Goal: Book appointment/travel/reservation

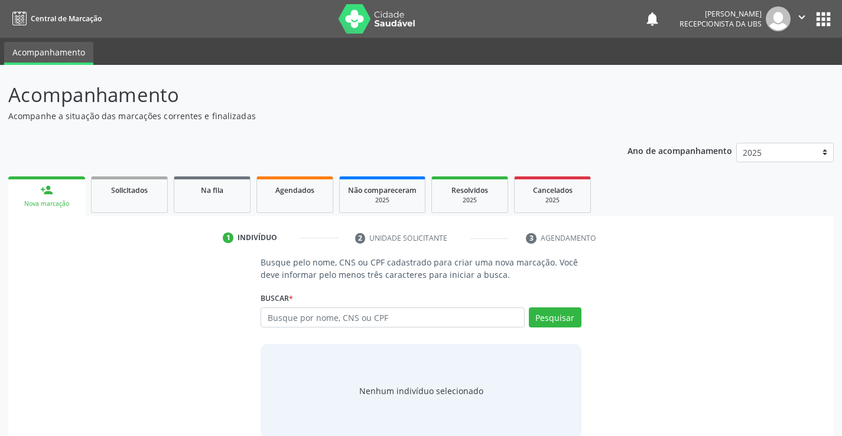
click at [320, 314] on input "text" at bounding box center [391, 318] width 263 height 20
type input "[PERSON_NAME]"
click at [560, 316] on div "[PERSON_NAME] por nome, CNS ou CPF [PERSON_NAME] CPF: 007.280.264-22 CNS: 700 0…" at bounding box center [420, 322] width 320 height 28
click at [560, 316] on button "Pesquisar" at bounding box center [555, 318] width 53 height 20
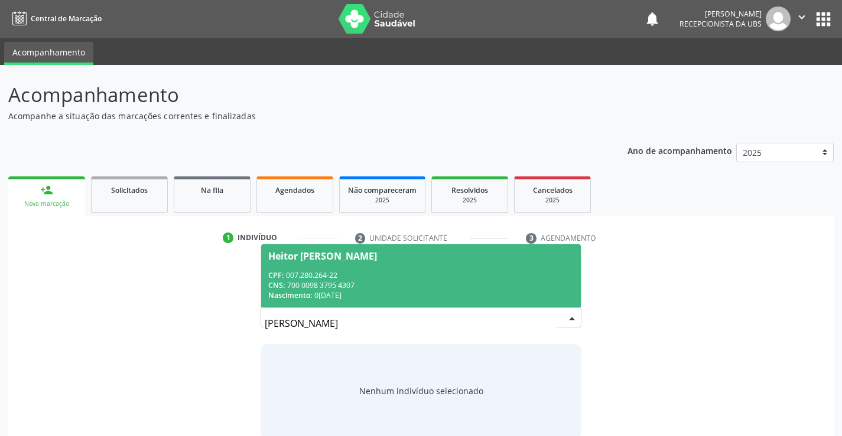
click at [315, 283] on div "CNS: 700 0098 3795 4307" at bounding box center [420, 286] width 305 height 10
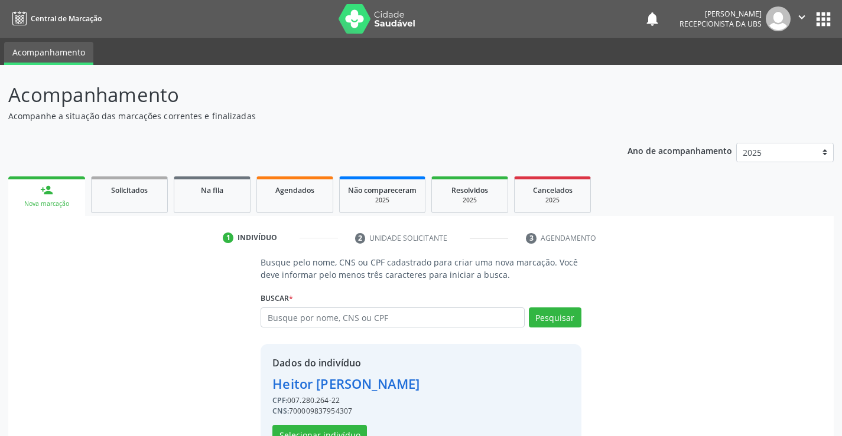
scroll to position [37, 0]
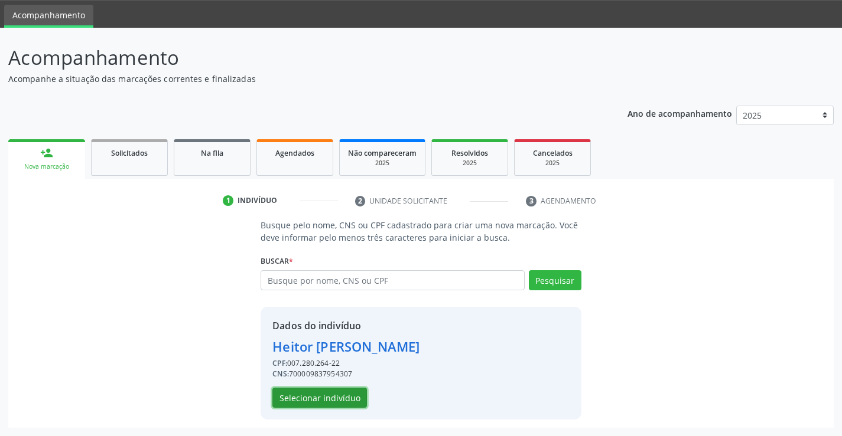
click at [295, 401] on button "Selecionar indivíduo" at bounding box center [319, 398] width 94 height 20
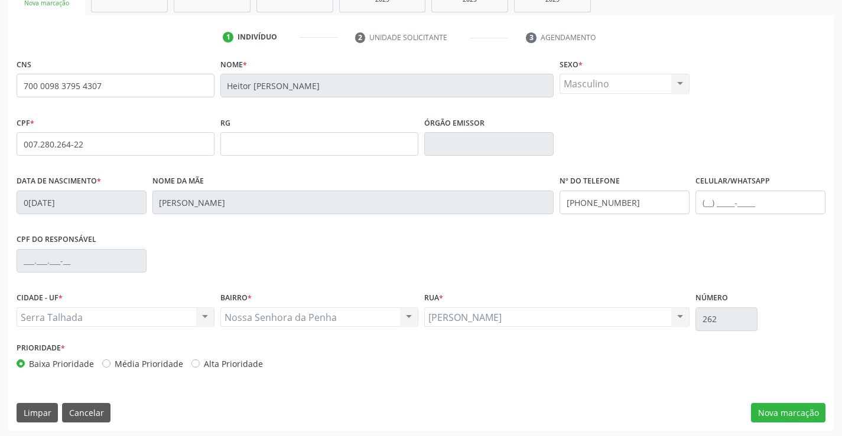
scroll to position [204, 0]
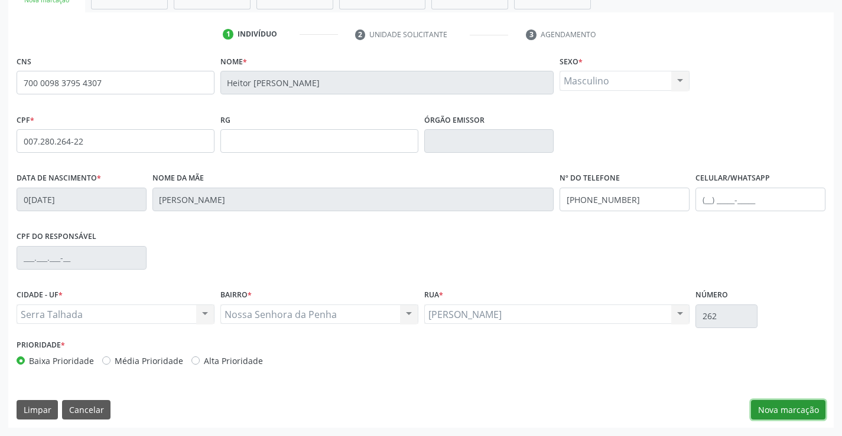
click at [765, 412] on button "Nova marcação" at bounding box center [788, 410] width 74 height 20
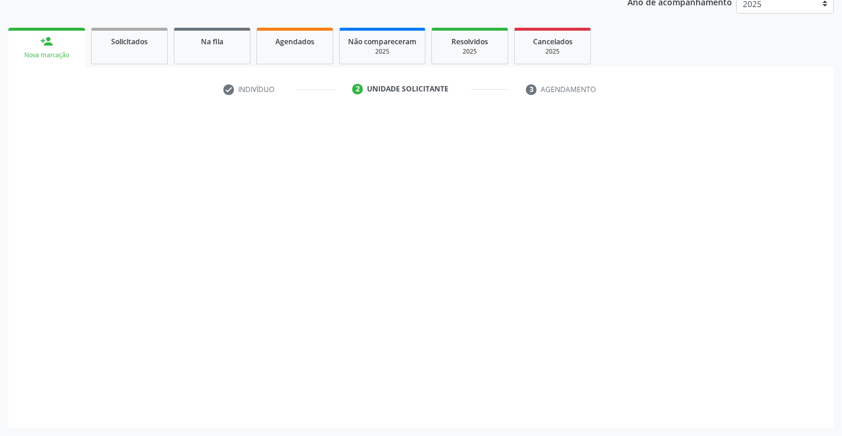
scroll to position [149, 0]
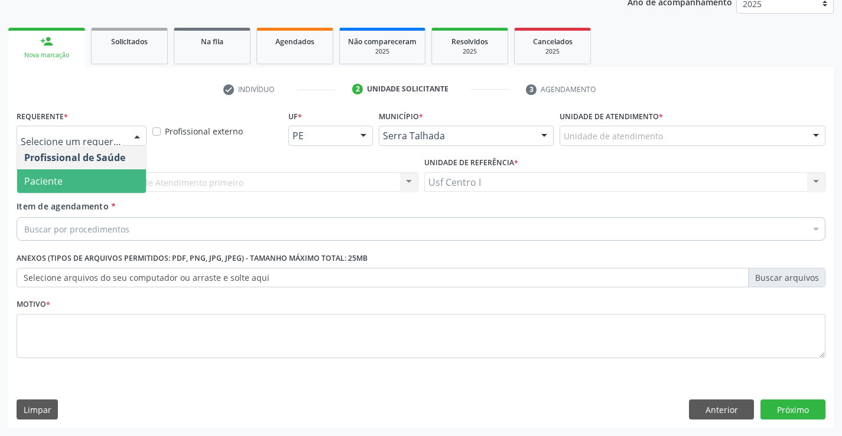
click at [114, 174] on span "Paciente" at bounding box center [81, 181] width 129 height 24
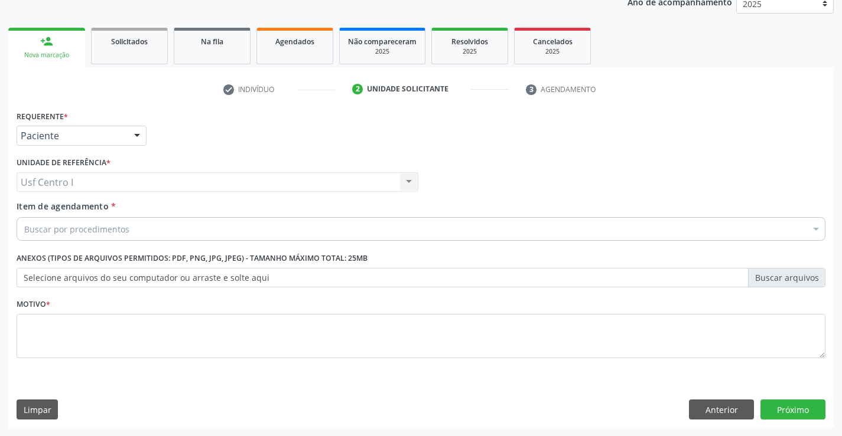
click at [119, 222] on div "Buscar por procedimentos" at bounding box center [421, 229] width 809 height 24
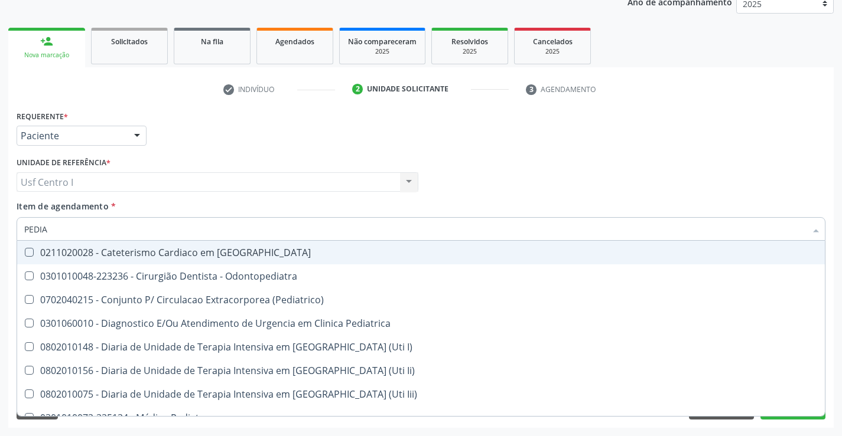
type input "PEDIAT"
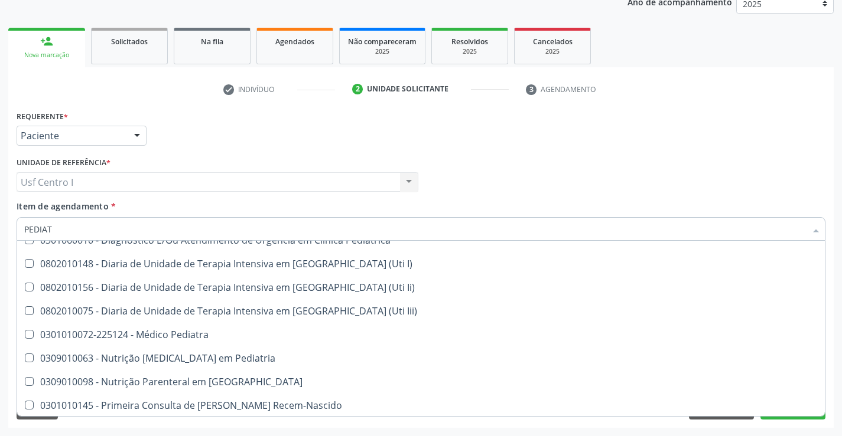
scroll to position [84, 0]
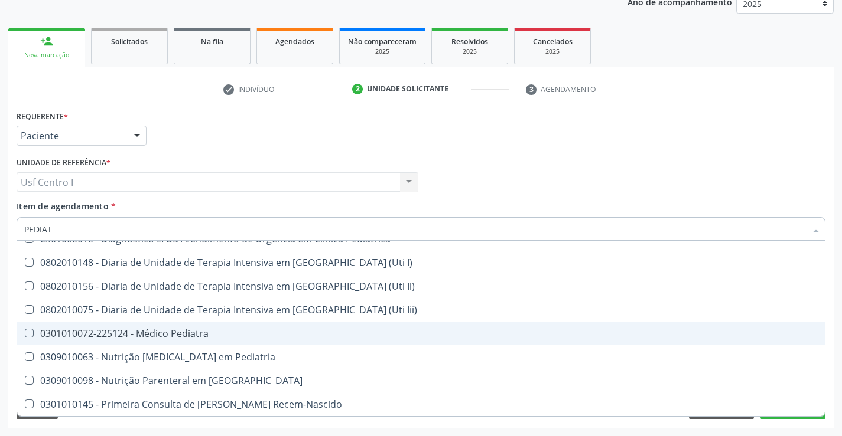
click at [174, 331] on div "0301010072-225124 - Médico Pediatra" at bounding box center [420, 333] width 793 height 9
checkbox Pediatra "true"
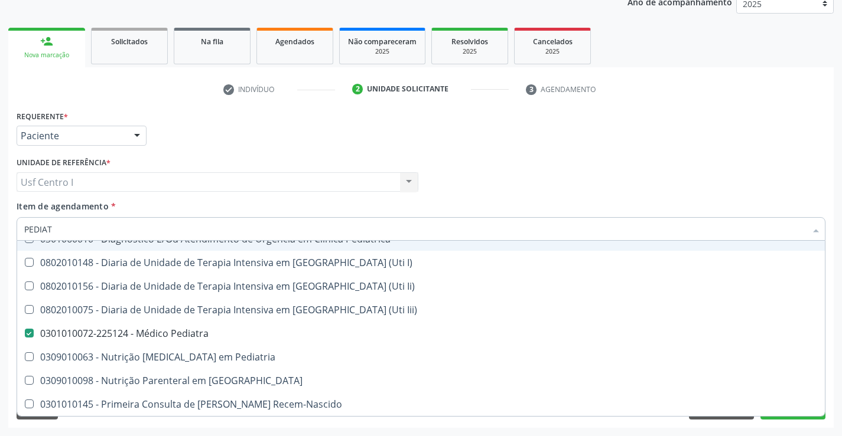
click at [219, 221] on input "PEDIAT" at bounding box center [414, 229] width 781 height 24
click at [218, 204] on div "Item de agendamento * PEDIAT Desfazer seleção 0211020028 - Cateterismo Cardiaco…" at bounding box center [421, 218] width 809 height 37
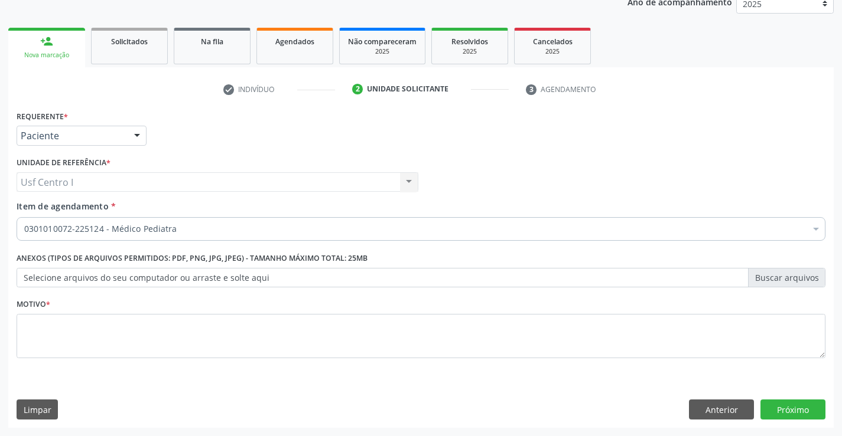
scroll to position [0, 0]
drag, startPoint x: 222, startPoint y: 316, endPoint x: 224, endPoint y: 337, distance: 21.4
click at [224, 328] on textarea at bounding box center [421, 336] width 809 height 45
type textarea "."
drag, startPoint x: 812, startPoint y: 400, endPoint x: 811, endPoint y: 409, distance: 9.5
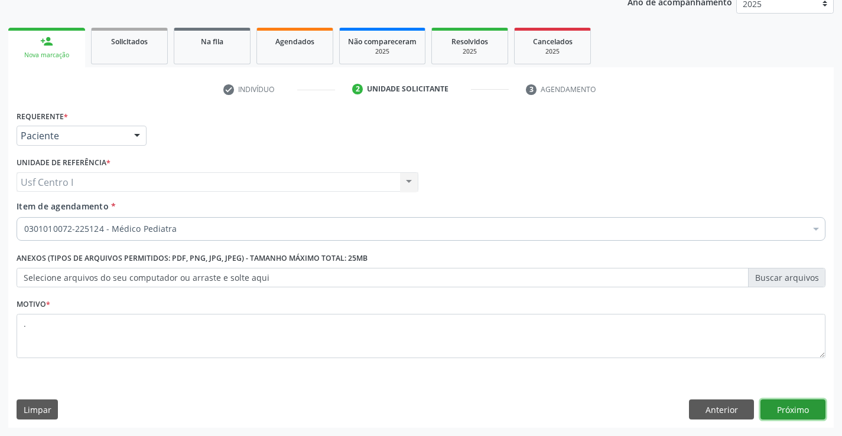
click at [811, 409] on button "Próximo" at bounding box center [792, 410] width 65 height 20
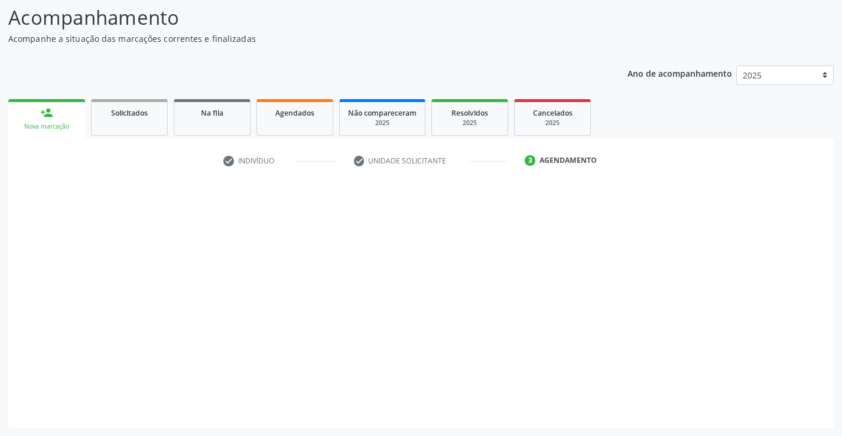
scroll to position [77, 0]
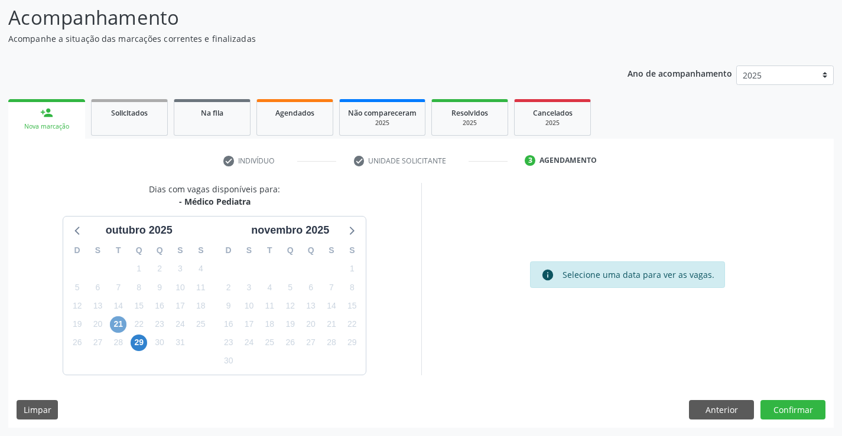
click at [116, 327] on span "21" at bounding box center [118, 325] width 17 height 17
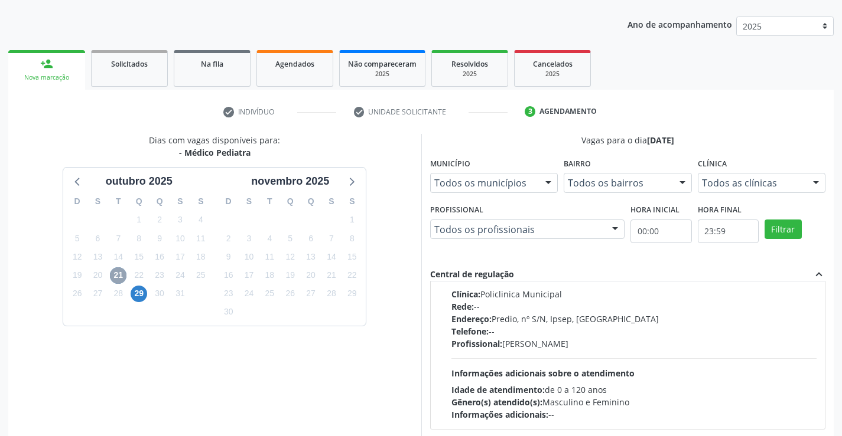
scroll to position [0, 0]
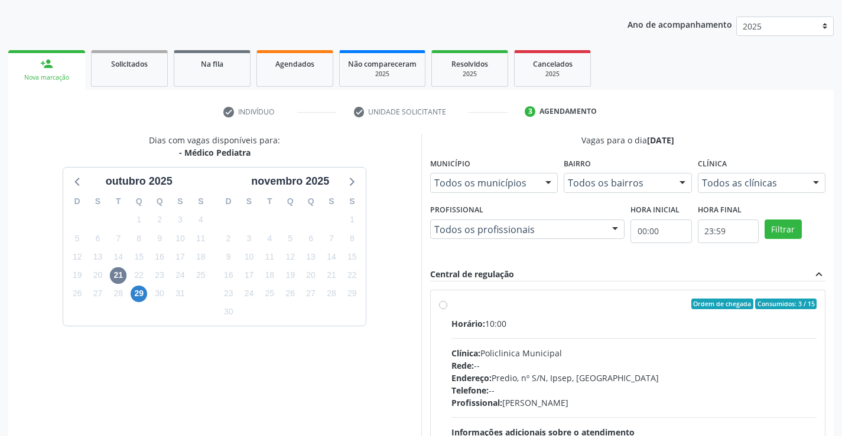
click at [448, 298] on div "Ordem de chegada Consumidos: 3 / 15 Horário: 10:00 Clínica: Policlinica Municip…" at bounding box center [628, 390] width 395 height 198
radio input "true"
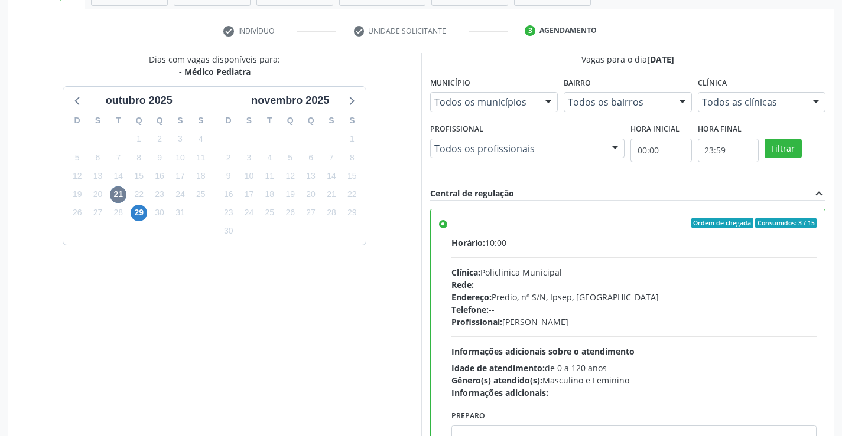
scroll to position [269, 0]
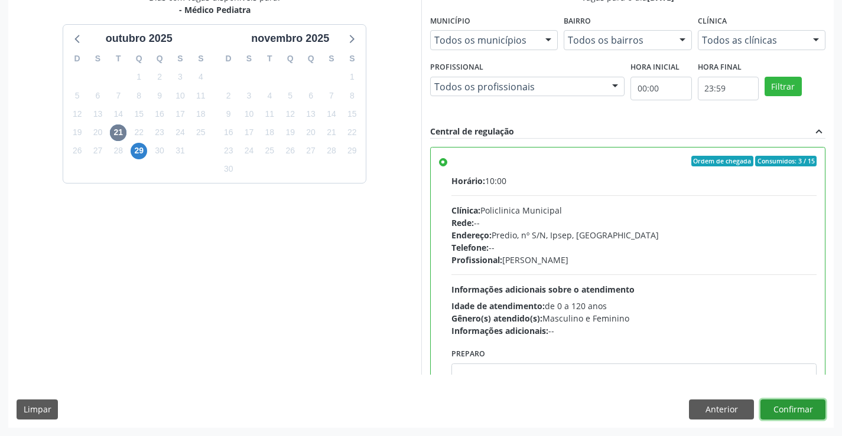
click at [801, 412] on button "Confirmar" at bounding box center [792, 410] width 65 height 20
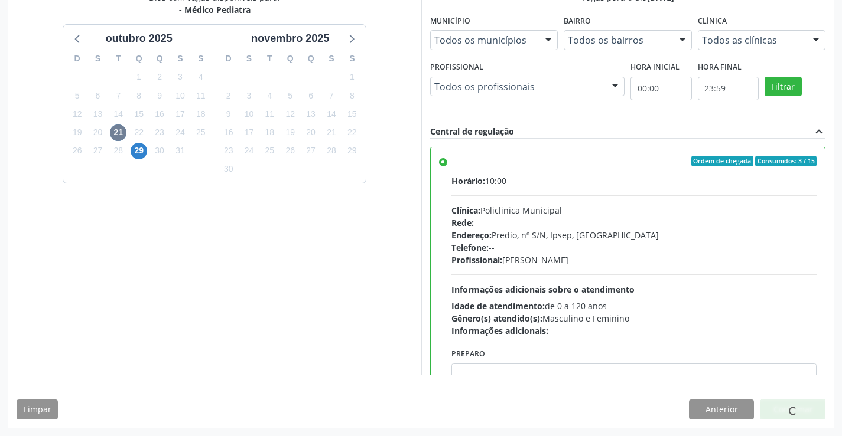
scroll to position [0, 0]
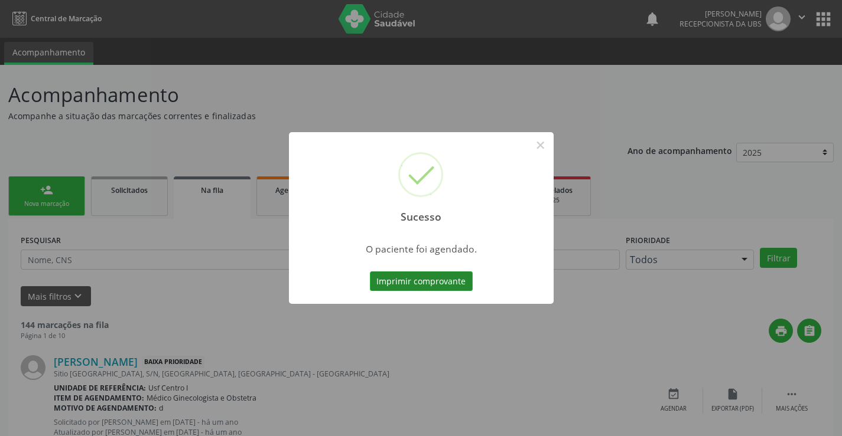
click at [433, 285] on button "Imprimir comprovante" at bounding box center [421, 282] width 103 height 20
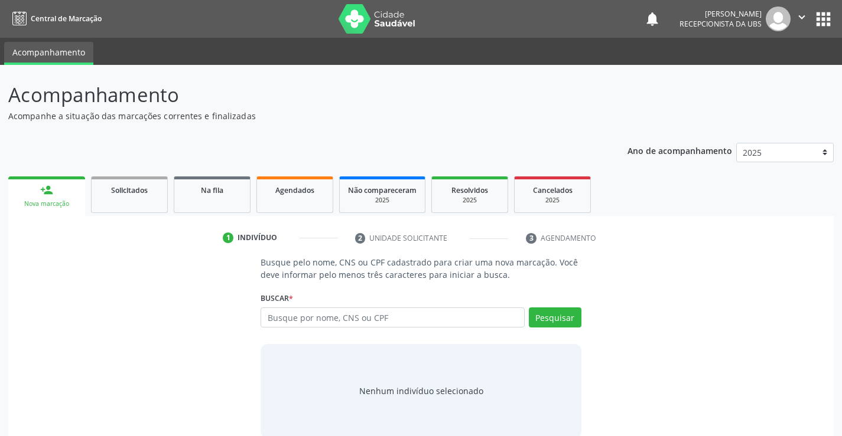
click at [267, 318] on input "text" at bounding box center [391, 318] width 263 height 20
type input "[PERSON_NAME]"
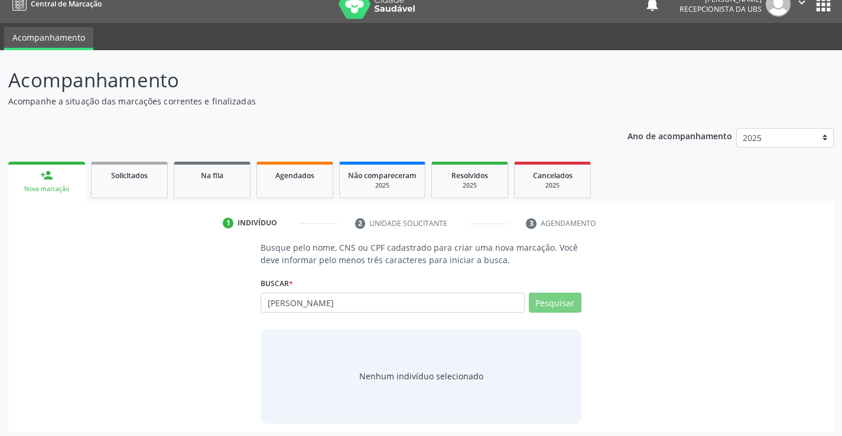
scroll to position [19, 0]
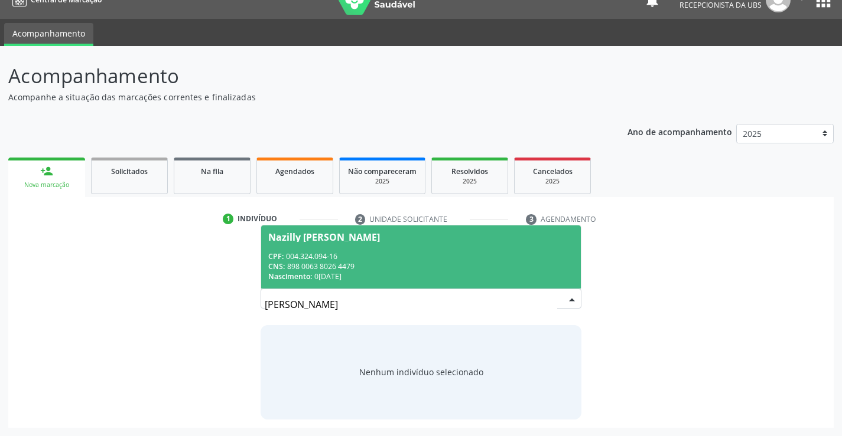
click at [393, 252] on div "CPF: 004.324.094-16" at bounding box center [420, 257] width 305 height 10
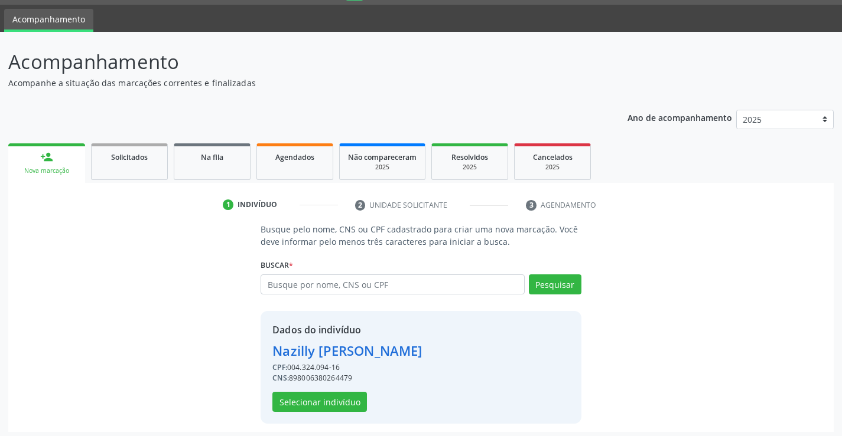
scroll to position [37, 0]
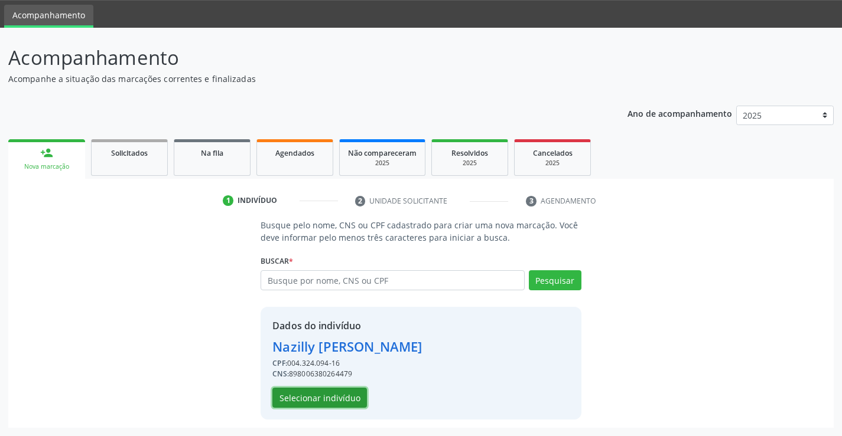
click at [327, 396] on button "Selecionar indivíduo" at bounding box center [319, 398] width 94 height 20
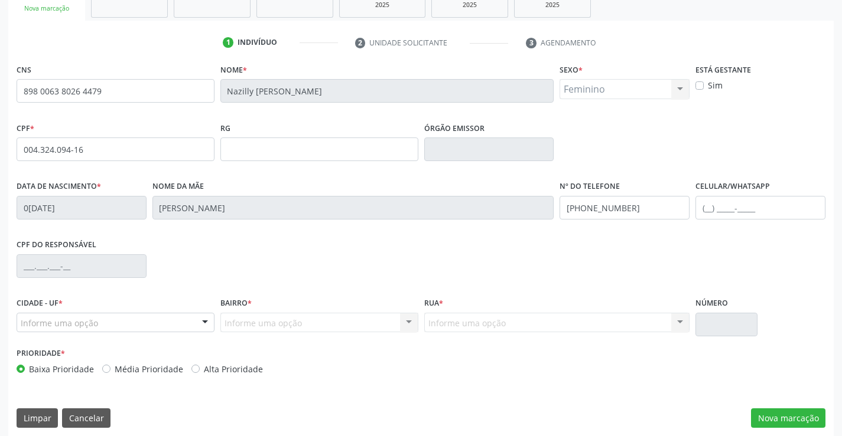
scroll to position [204, 0]
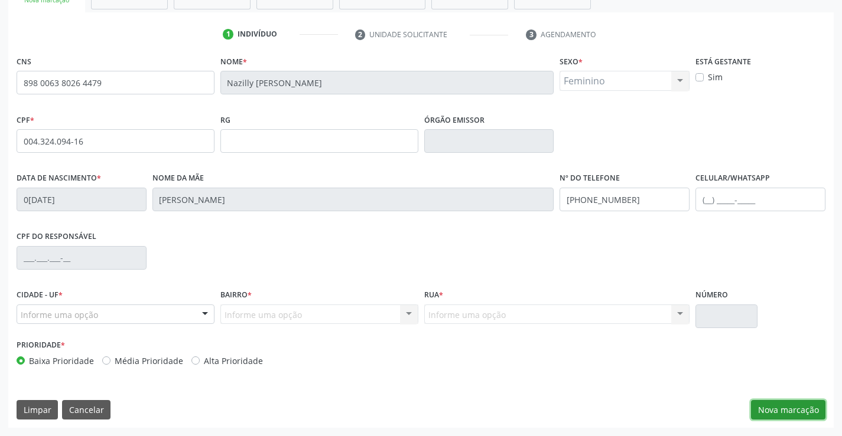
drag, startPoint x: 783, startPoint y: 400, endPoint x: 785, endPoint y: 408, distance: 7.9
click at [785, 408] on button "Nova marcação" at bounding box center [788, 410] width 74 height 20
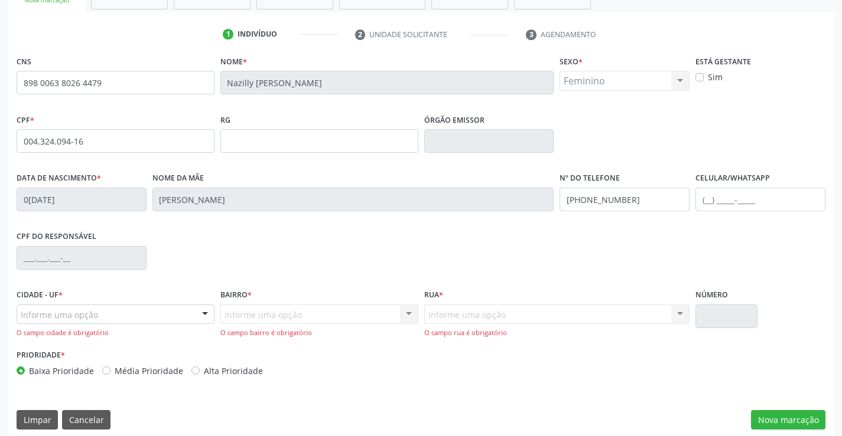
click at [78, 322] on div "Informe uma opção" at bounding box center [116, 315] width 198 height 20
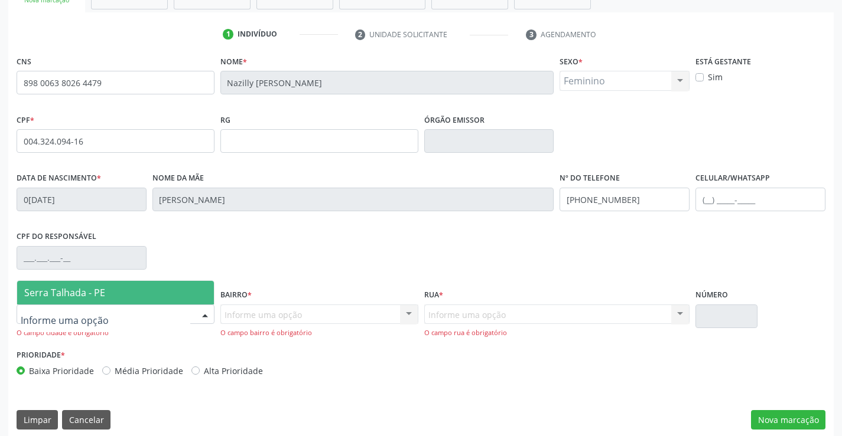
click at [56, 296] on span "Serra Talhada - PE" at bounding box center [64, 292] width 81 height 13
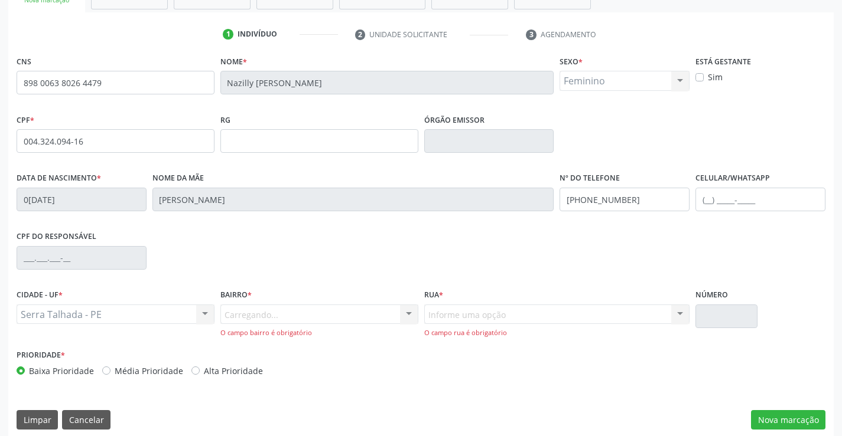
click at [246, 318] on div "Carregando... Nenhum resultado encontrado para: " " Nenhuma opção encontrada. D…" at bounding box center [319, 322] width 198 height 34
click at [243, 318] on div "Carregando... Nenhum resultado encontrado para: " " Nenhuma opção encontrada. D…" at bounding box center [319, 322] width 198 height 34
click at [392, 313] on div "Carregando... Nenhum resultado encontrado para: " " Nenhuma opção encontrada. D…" at bounding box center [319, 322] width 198 height 34
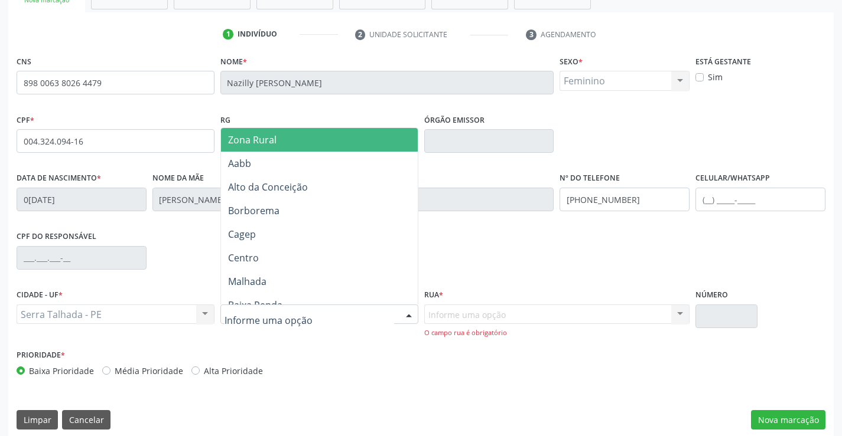
click at [236, 317] on input "text" at bounding box center [308, 321] width 169 height 24
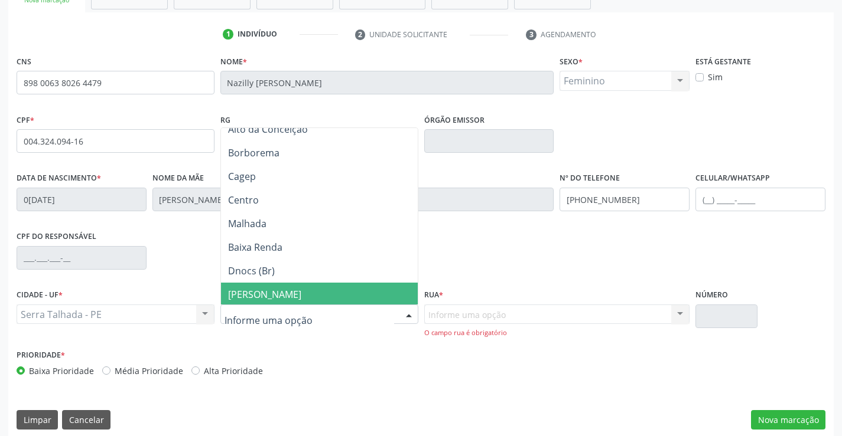
scroll to position [0, 0]
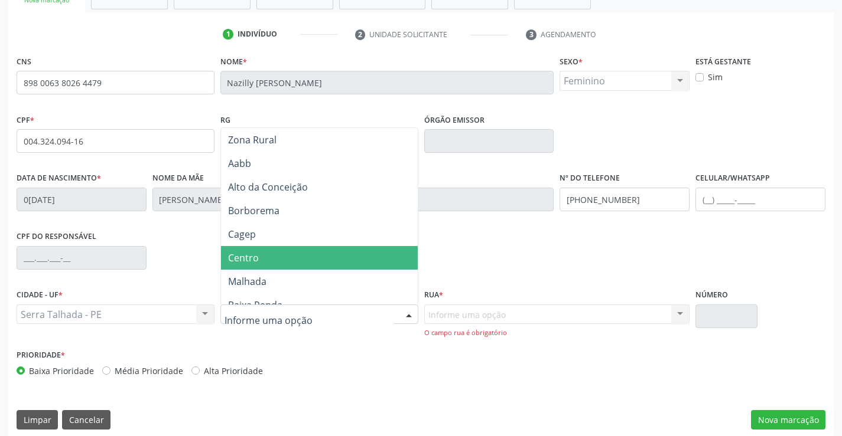
click at [302, 254] on span "Centro" at bounding box center [319, 258] width 197 height 24
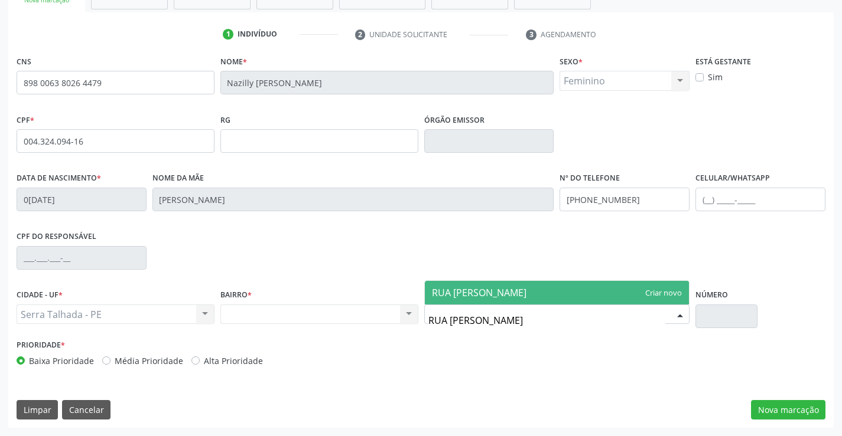
type input "RUA FRANCISCA GODOY"
click at [472, 321] on input "RUA FRANCISCA GODOY" at bounding box center [546, 321] width 237 height 24
click at [520, 294] on span "RUA FRANCISCA GODOY" at bounding box center [479, 292] width 94 height 13
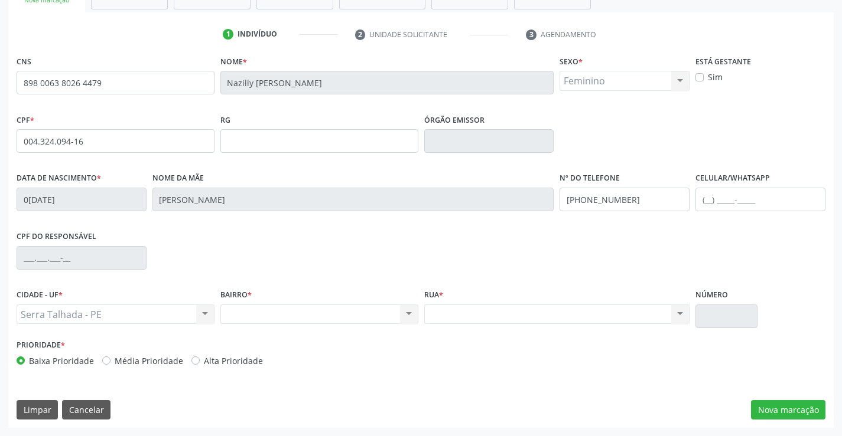
click at [637, 318] on div "Nenhum resultado encontrado para: " " Não há nenhuma opção para ser exibida." at bounding box center [557, 315] width 266 height 20
click at [677, 309] on div "Nenhum resultado encontrado para: " " Não há nenhuma opção para ser exibida." at bounding box center [557, 315] width 266 height 20
drag, startPoint x: 677, startPoint y: 313, endPoint x: 464, endPoint y: 324, distance: 212.9
click at [676, 313] on div "Nenhum resultado encontrado para: " " Não há nenhuma opção para ser exibida." at bounding box center [557, 315] width 266 height 20
click at [443, 328] on div "Rua * Nenhum resultado encontrado para: " " Não há nenhuma opção para ser exibi…" at bounding box center [557, 311] width 272 height 50
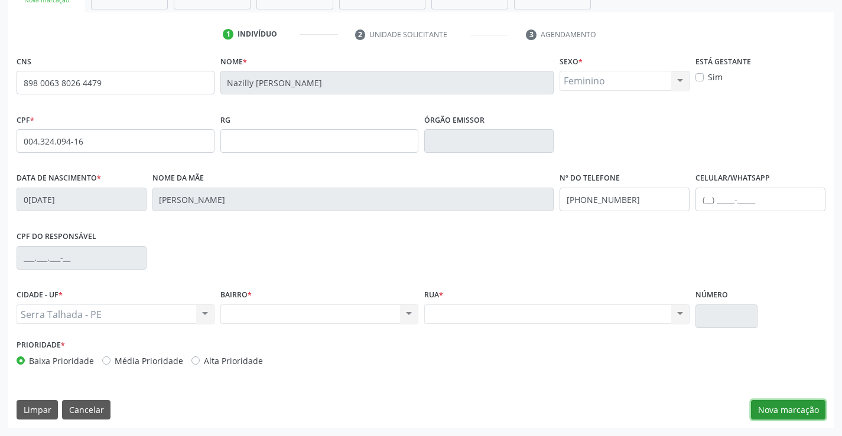
click at [772, 404] on button "Nova marcação" at bounding box center [788, 410] width 74 height 20
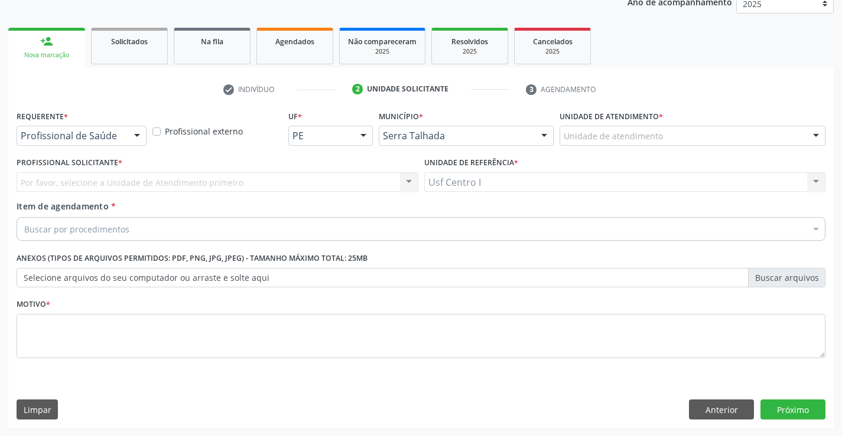
scroll to position [149, 0]
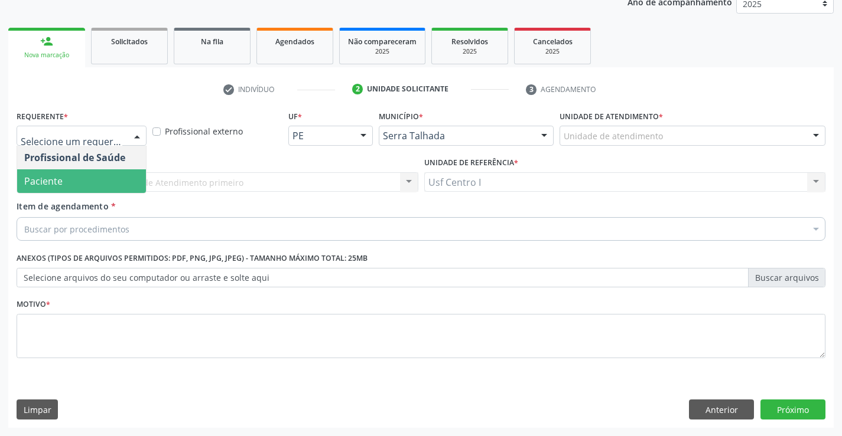
click at [121, 174] on span "Paciente" at bounding box center [81, 181] width 129 height 24
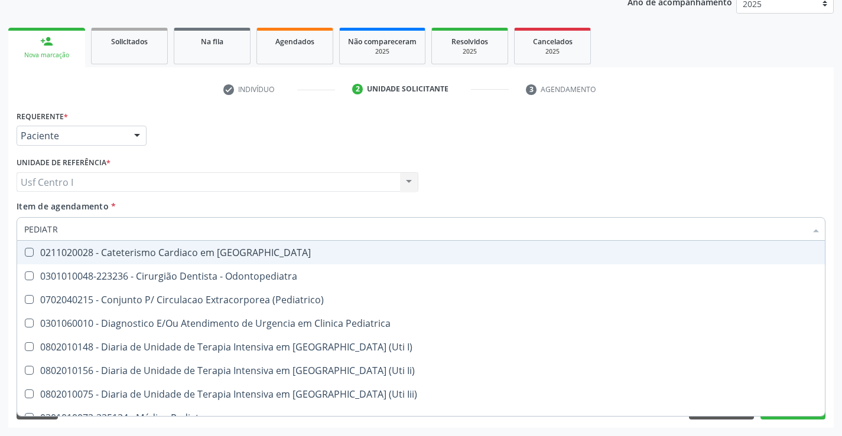
type input "PEDIATRA"
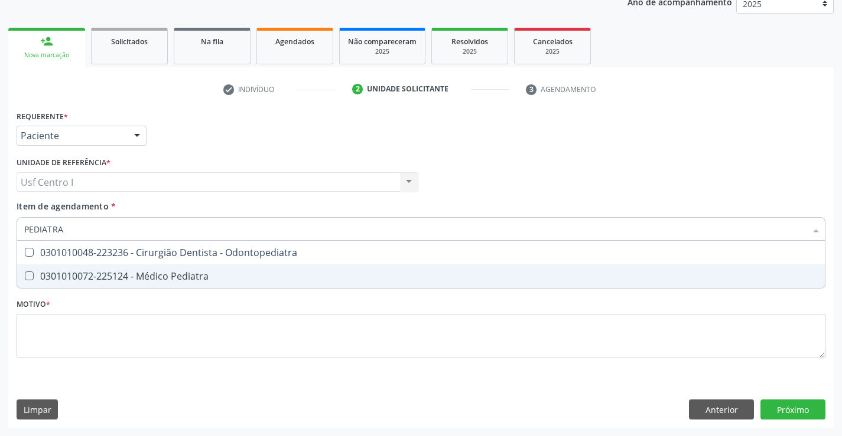
click at [166, 272] on div "0301010072-225124 - Médico Pediatra" at bounding box center [420, 276] width 793 height 9
checkbox Pediatra "true"
click at [209, 353] on div "Requerente * Paciente Profissional de Saúde Paciente Nenhum resultado encontrad…" at bounding box center [421, 241] width 809 height 268
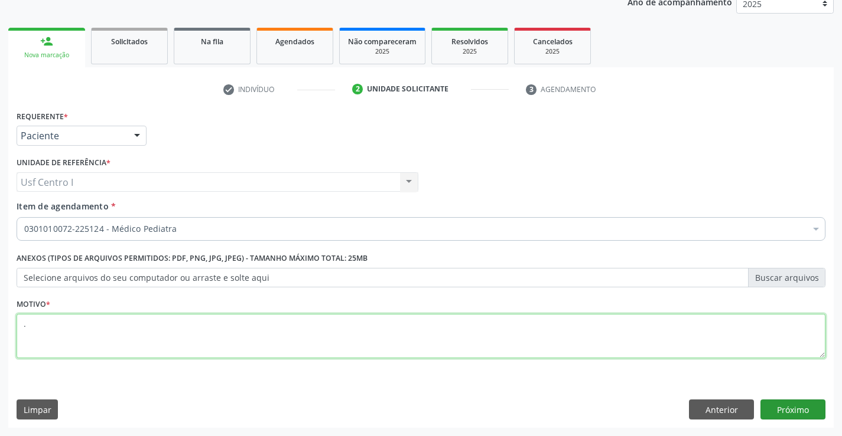
type textarea "."
click at [785, 404] on button "Próximo" at bounding box center [792, 410] width 65 height 20
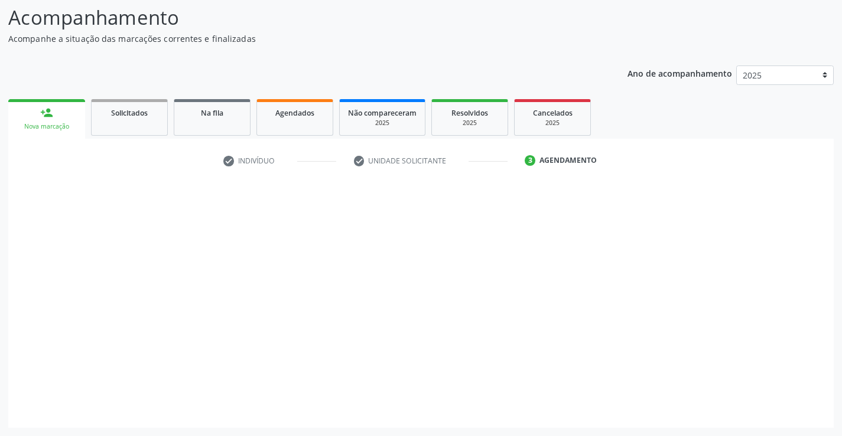
scroll to position [77, 0]
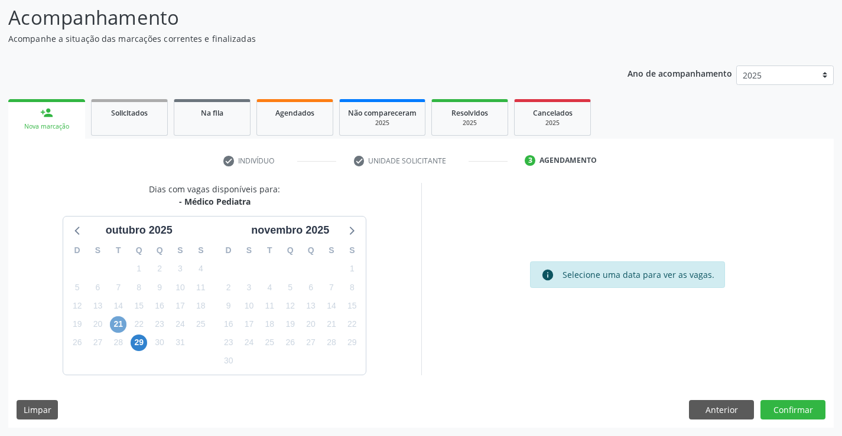
click at [123, 327] on span "21" at bounding box center [118, 325] width 17 height 17
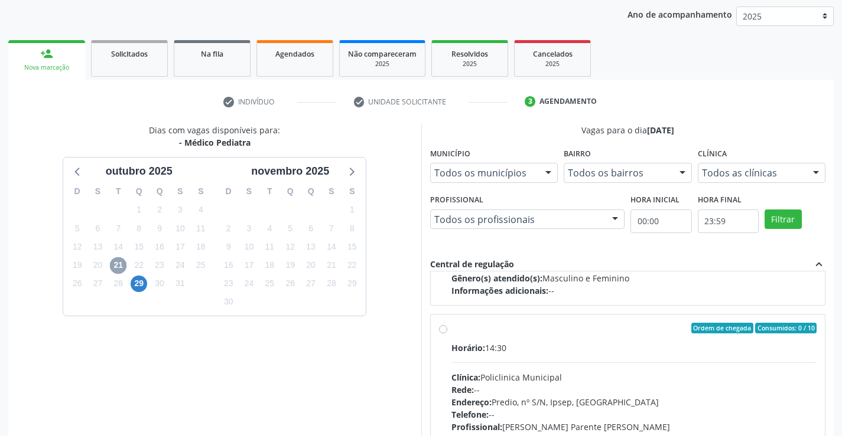
scroll to position [393, 0]
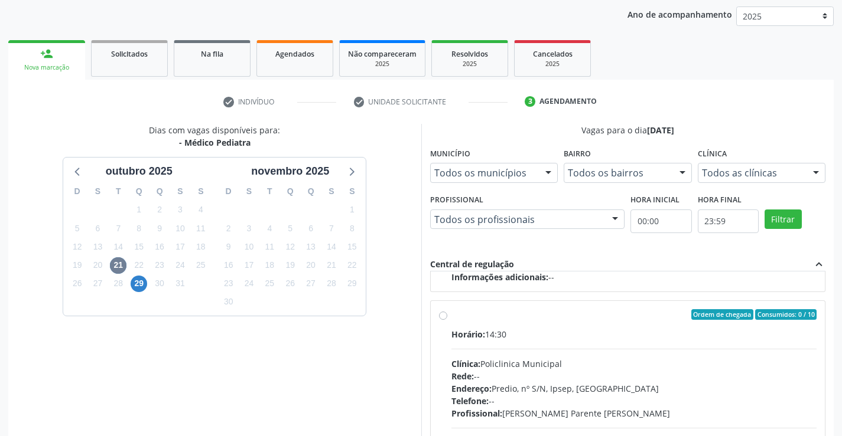
click at [519, 371] on div "Rede: --" at bounding box center [634, 376] width 366 height 12
click at [447, 320] on input "Ordem de chegada Consumidos: 0 / 10 Horário: 14:30 Clínica: Policlinica Municip…" at bounding box center [443, 314] width 8 height 11
radio input "true"
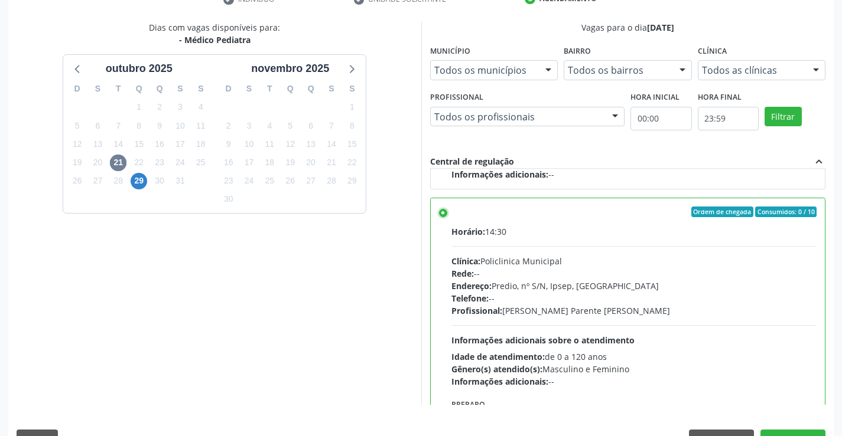
scroll to position [269, 0]
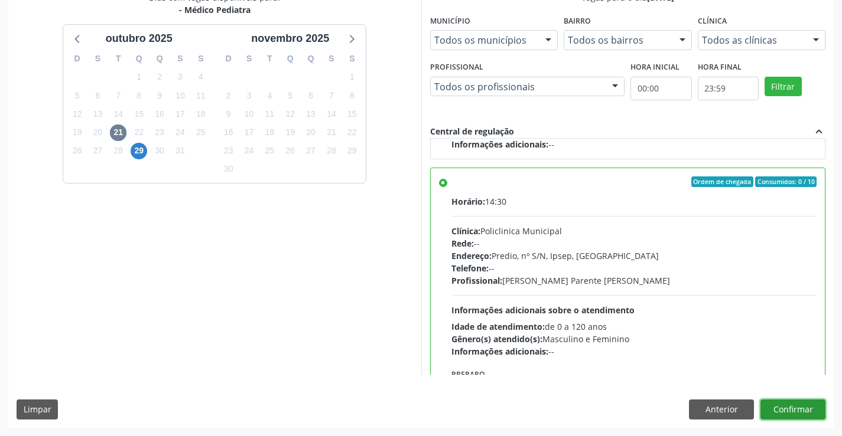
click at [807, 409] on button "Confirmar" at bounding box center [792, 410] width 65 height 20
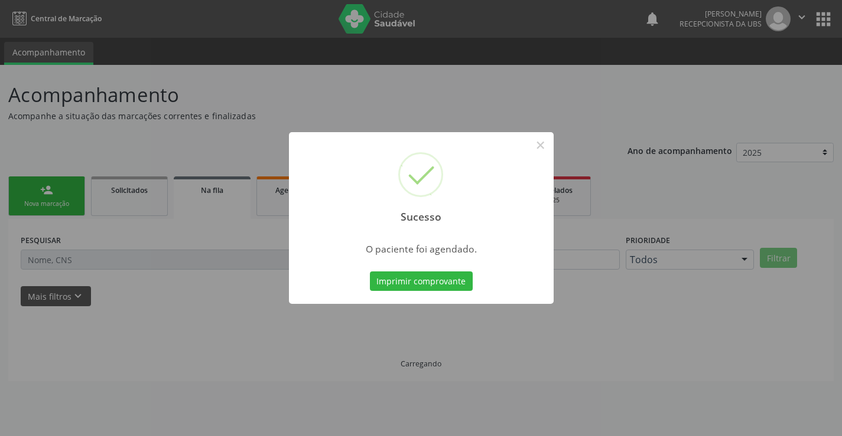
scroll to position [0, 0]
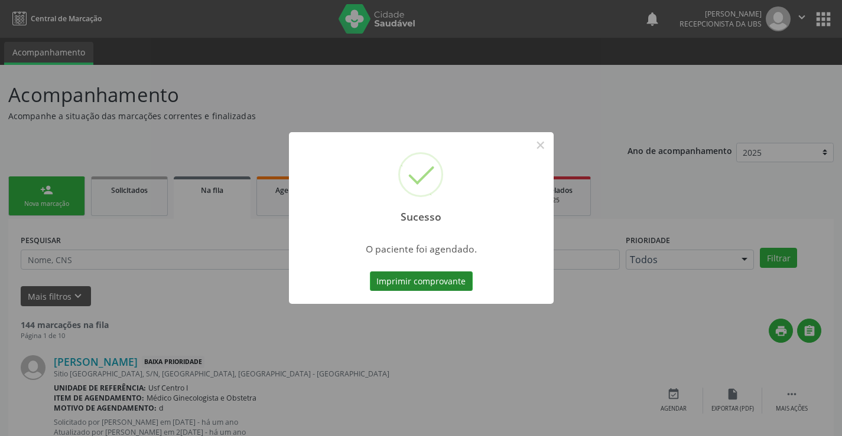
click at [443, 283] on button "Imprimir comprovante" at bounding box center [421, 282] width 103 height 20
